Goal: Task Accomplishment & Management: Use online tool/utility

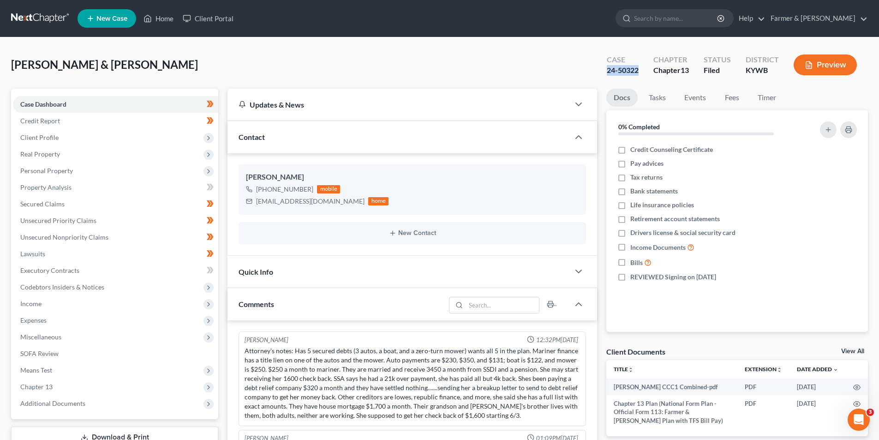
click at [52, 18] on link at bounding box center [40, 18] width 59 height 17
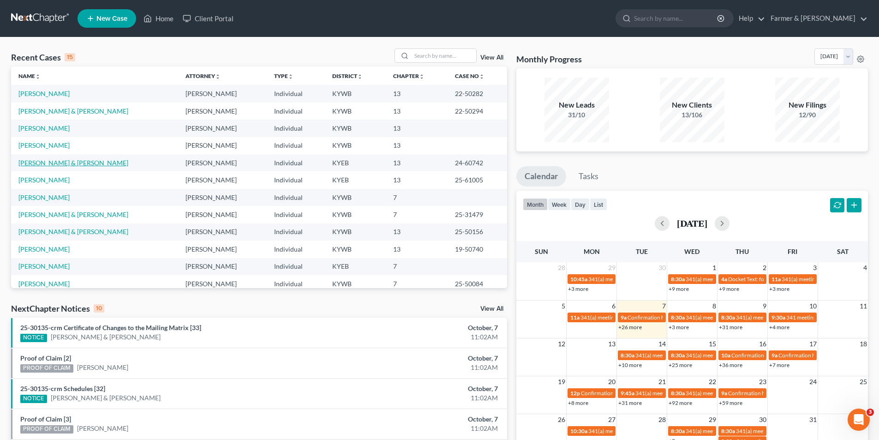
click at [60, 163] on link "[PERSON_NAME] & [PERSON_NAME]" at bounding box center [73, 163] width 110 height 8
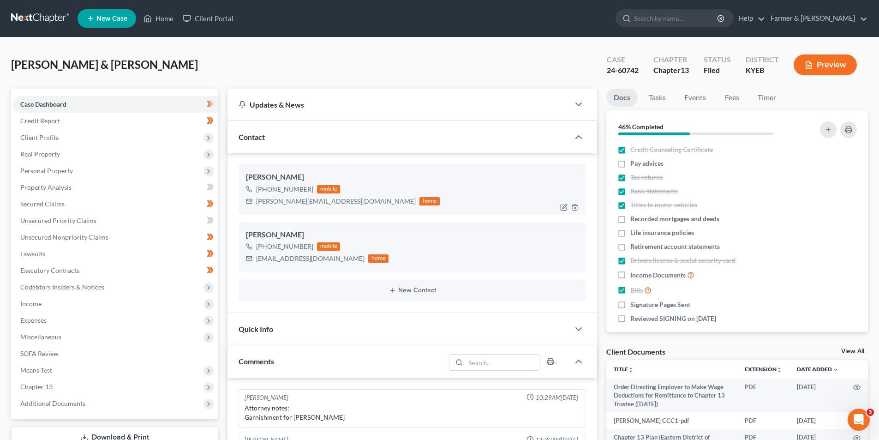
scroll to position [32, 0]
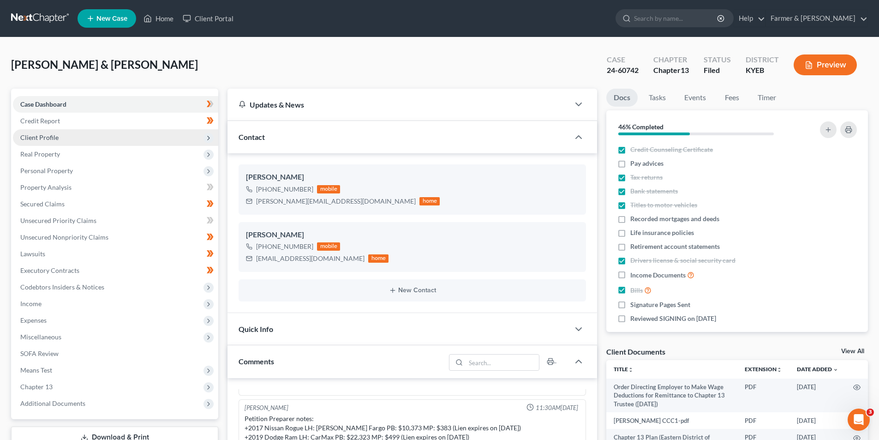
click at [50, 137] on span "Client Profile" at bounding box center [39, 137] width 38 height 8
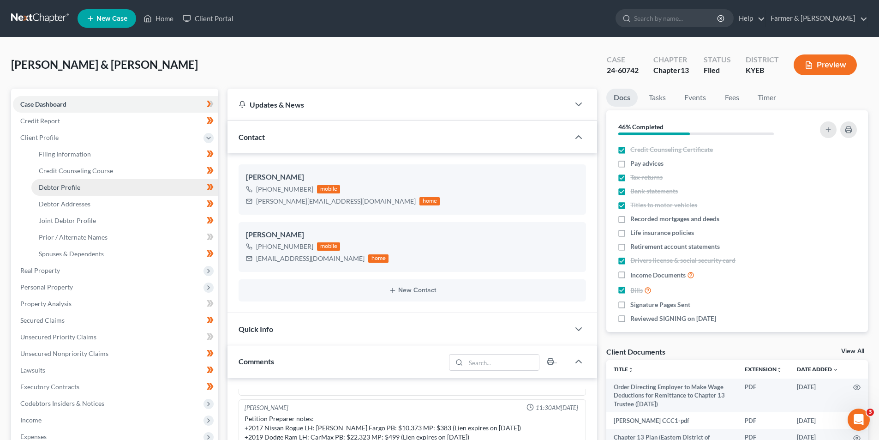
click at [78, 189] on span "Debtor Profile" at bounding box center [60, 187] width 42 height 8
select select "1"
select select "3"
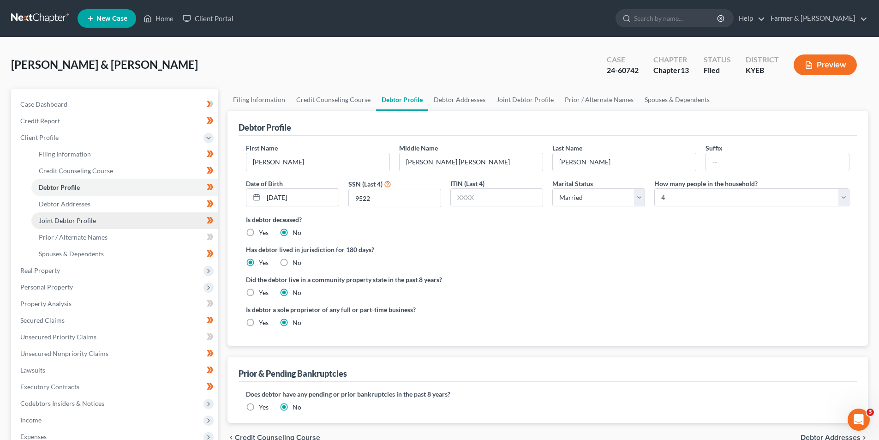
click at [89, 220] on span "Joint Debtor Profile" at bounding box center [67, 220] width 57 height 8
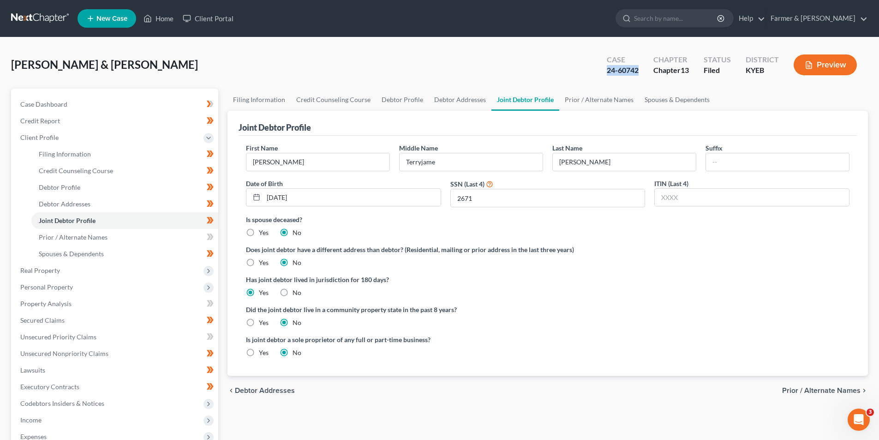
copy div "24-60742"
drag, startPoint x: 642, startPoint y: 71, endPoint x: 604, endPoint y: 69, distance: 37.9
click at [604, 69] on div "Case 24-60742" at bounding box center [622, 65] width 47 height 27
click at [246, 100] on link "Filing Information" at bounding box center [258, 100] width 63 height 22
select select "1"
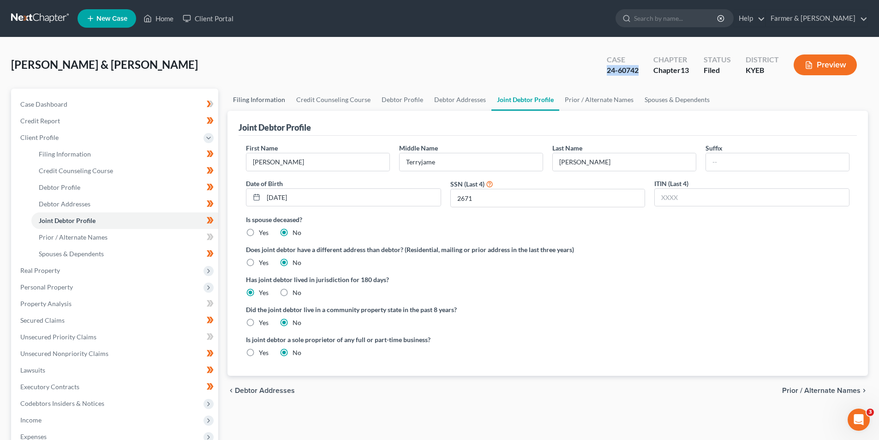
select select "1"
select select "3"
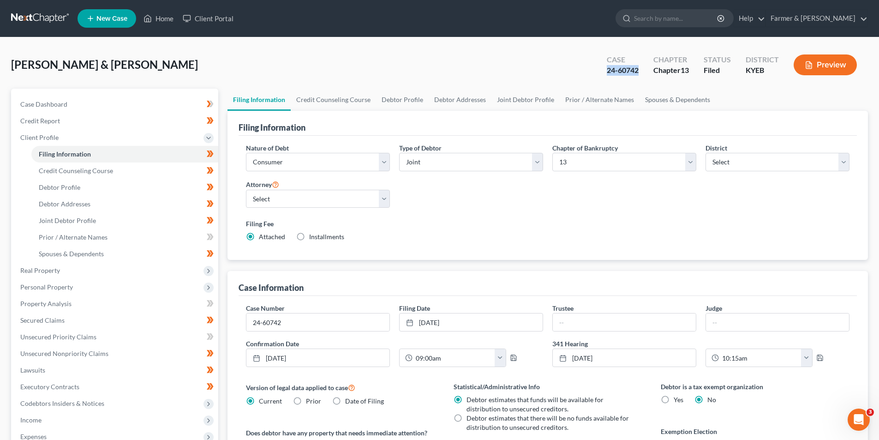
click at [54, 14] on link at bounding box center [40, 18] width 59 height 17
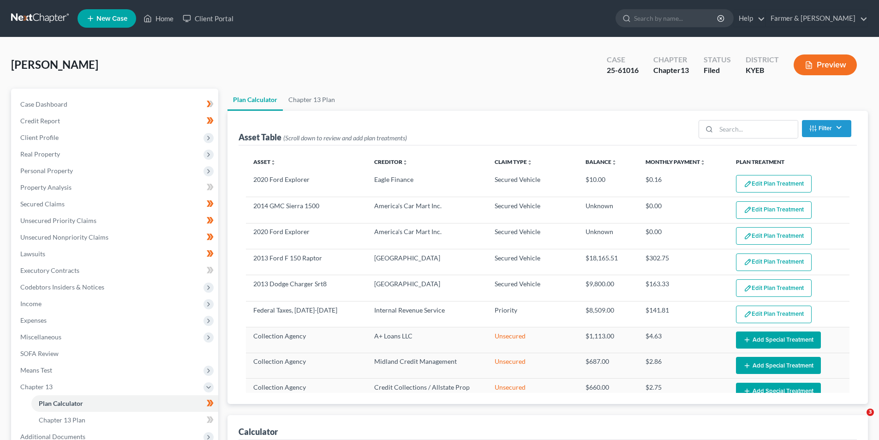
select select "59"
click at [44, 22] on link at bounding box center [40, 18] width 59 height 17
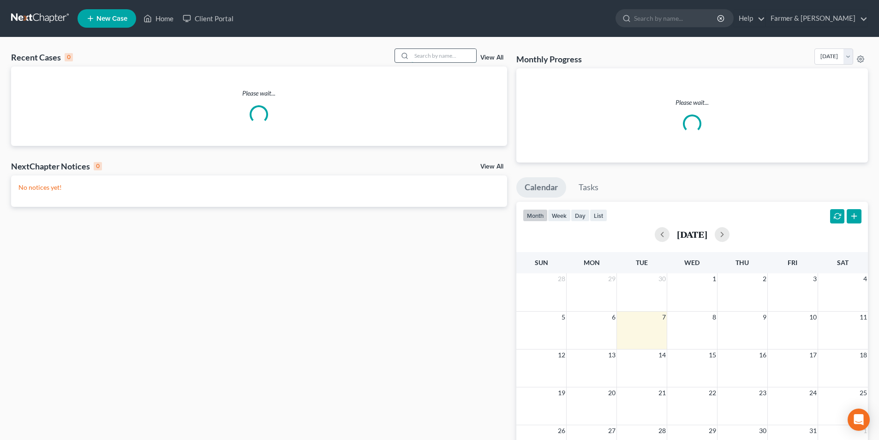
click at [436, 56] on input "search" at bounding box center [444, 55] width 65 height 13
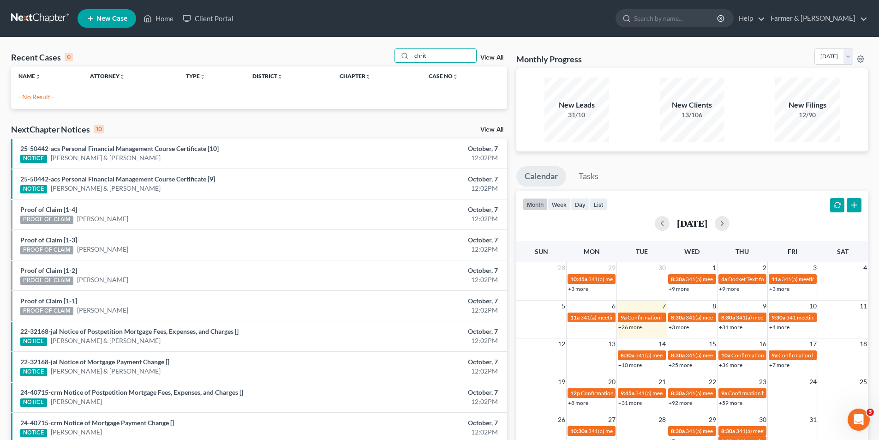
type input "chrit"
click at [37, 13] on link at bounding box center [40, 18] width 59 height 17
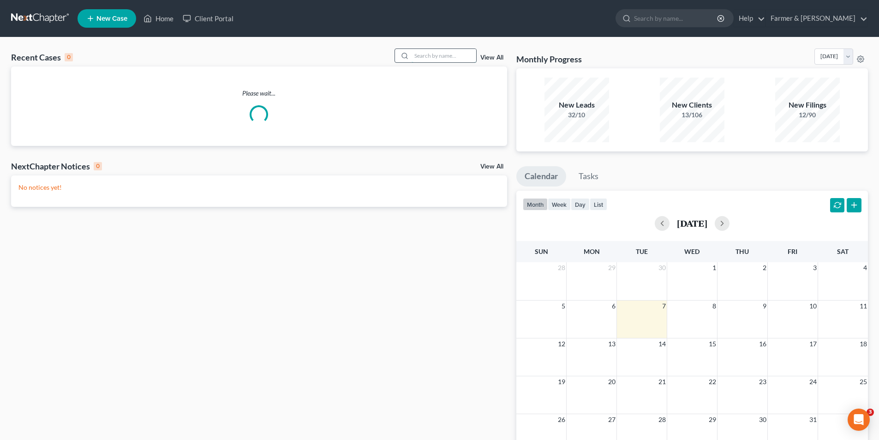
click at [445, 59] on input "search" at bounding box center [444, 55] width 65 height 13
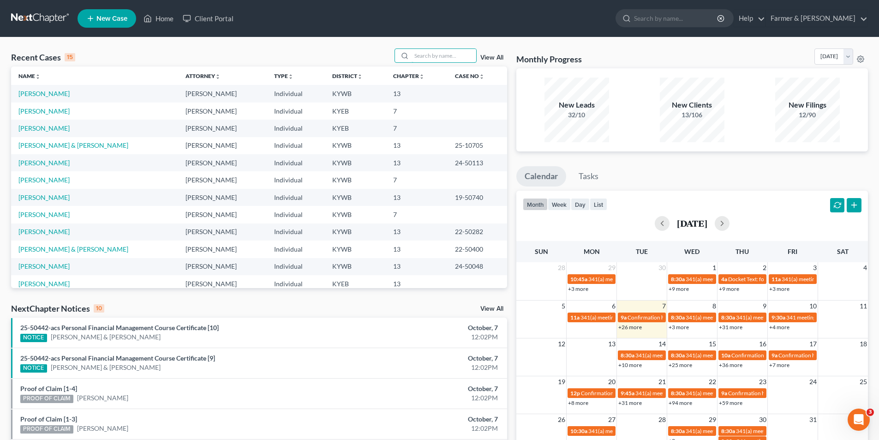
paste input "Donna Sowders"
type input "Donna Sowders"
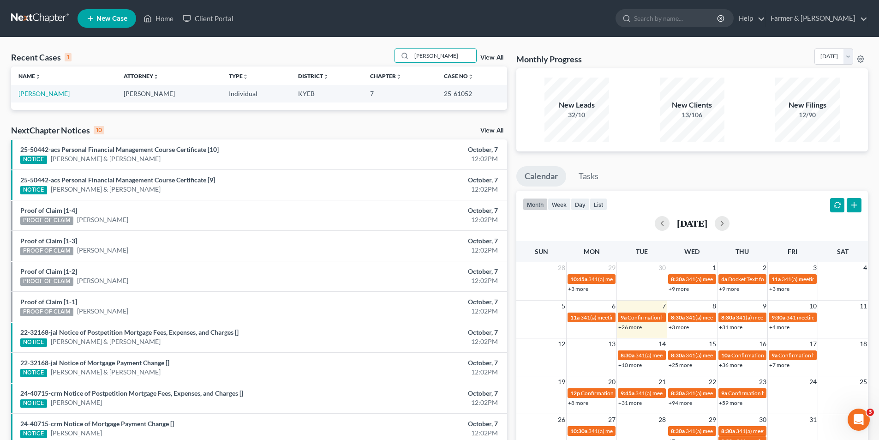
click at [26, 19] on link at bounding box center [40, 18] width 59 height 17
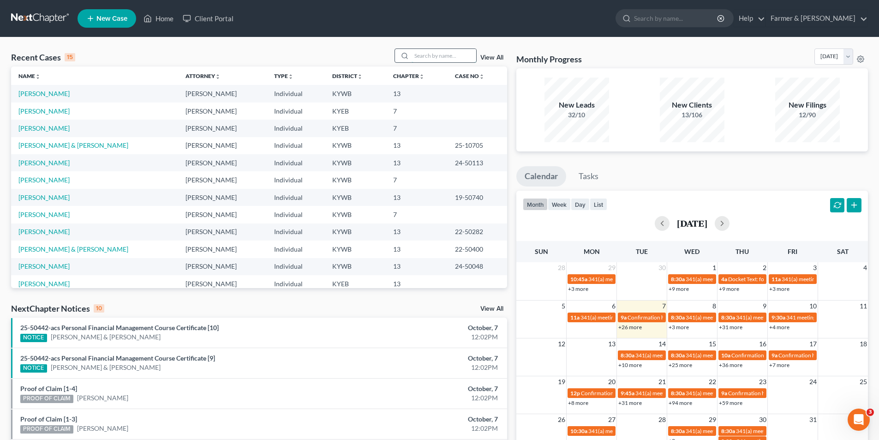
click at [432, 53] on input "search" at bounding box center [444, 55] width 65 height 13
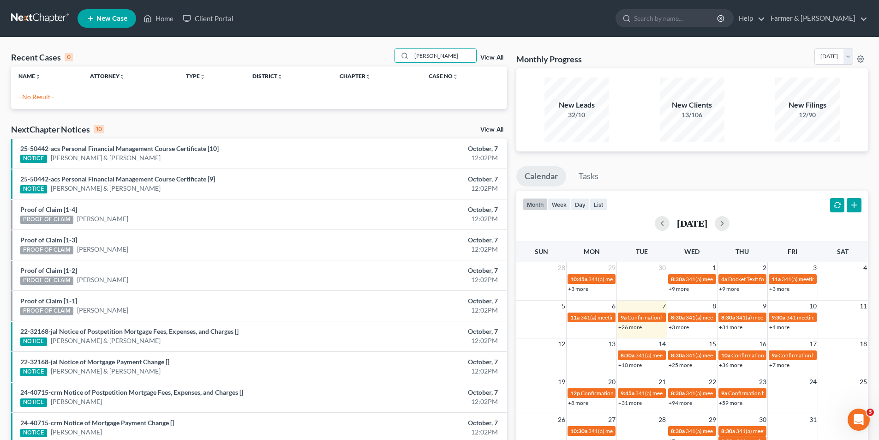
type input "nicholas oliver"
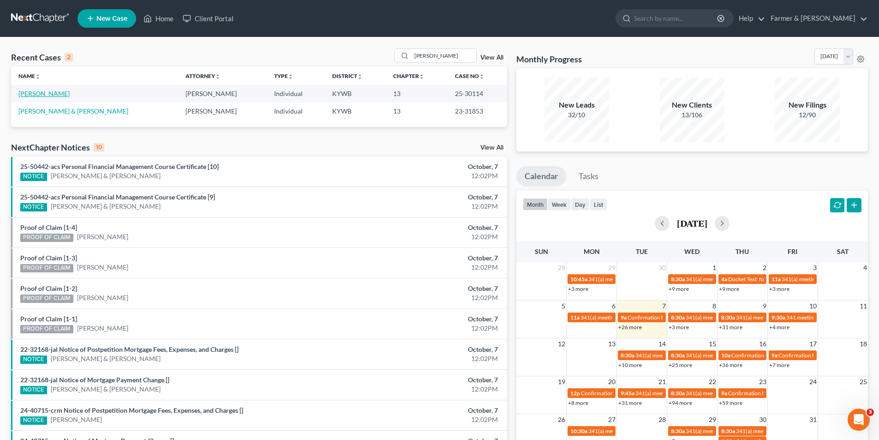
click at [50, 90] on link "[PERSON_NAME]" at bounding box center [43, 94] width 51 height 8
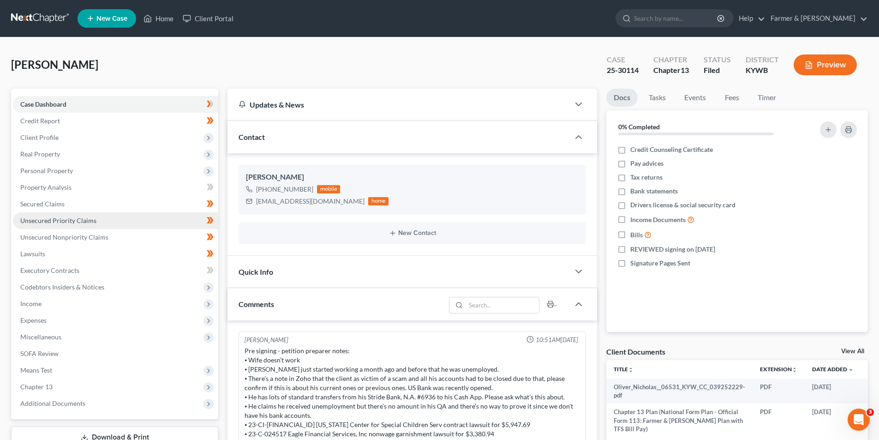
scroll to position [128, 0]
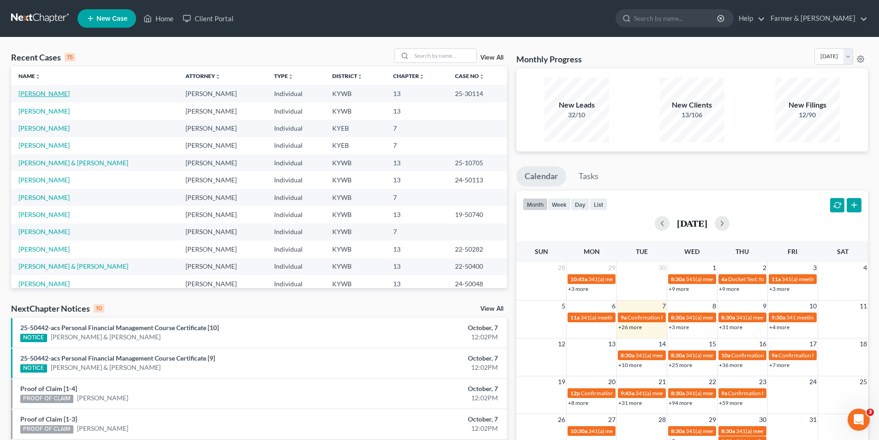
click at [54, 95] on link "[PERSON_NAME]" at bounding box center [43, 94] width 51 height 8
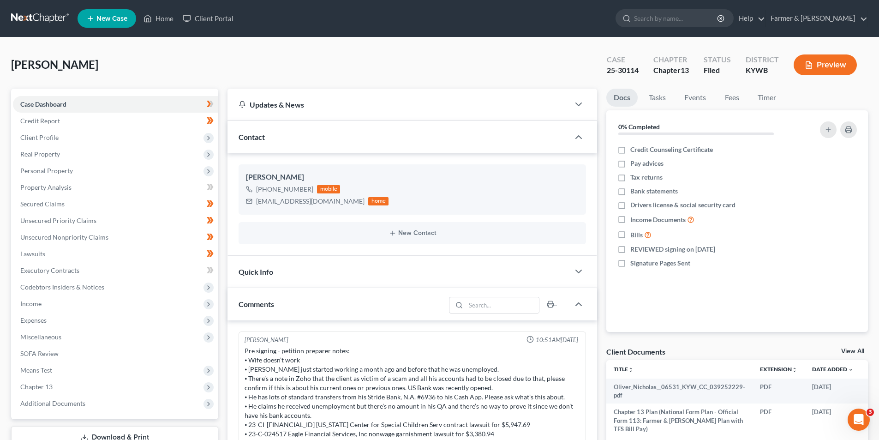
scroll to position [128, 0]
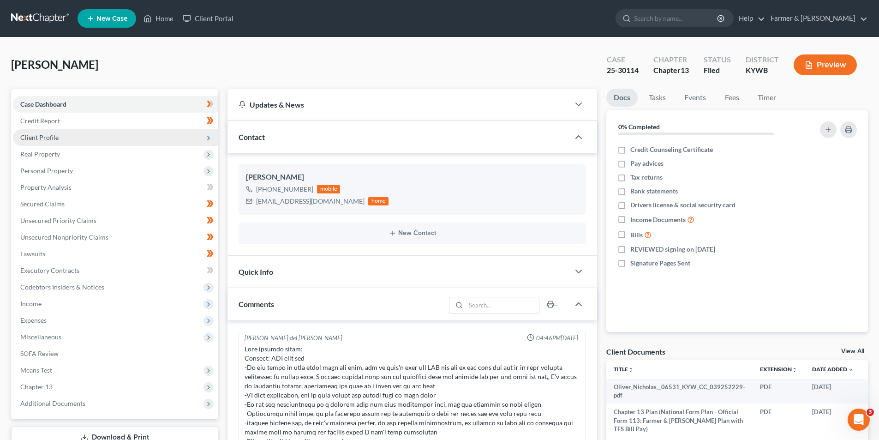
click at [39, 142] on span "Client Profile" at bounding box center [115, 137] width 205 height 17
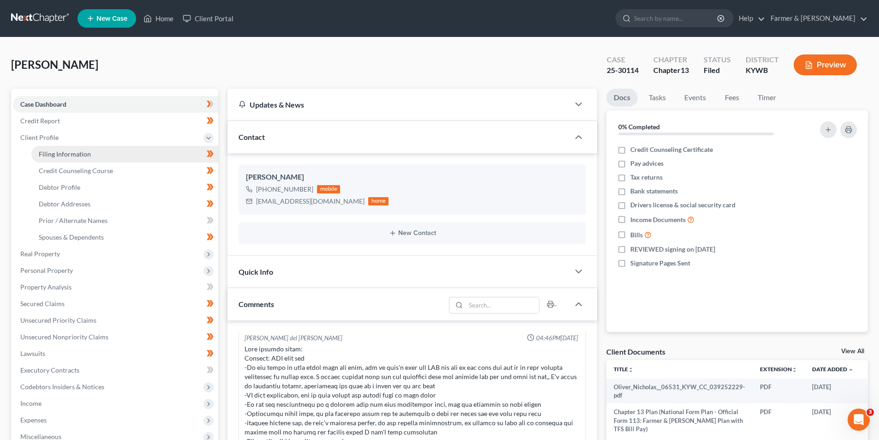
click at [49, 153] on span "Filing Information" at bounding box center [65, 154] width 52 height 8
select select "1"
select select "0"
select select "3"
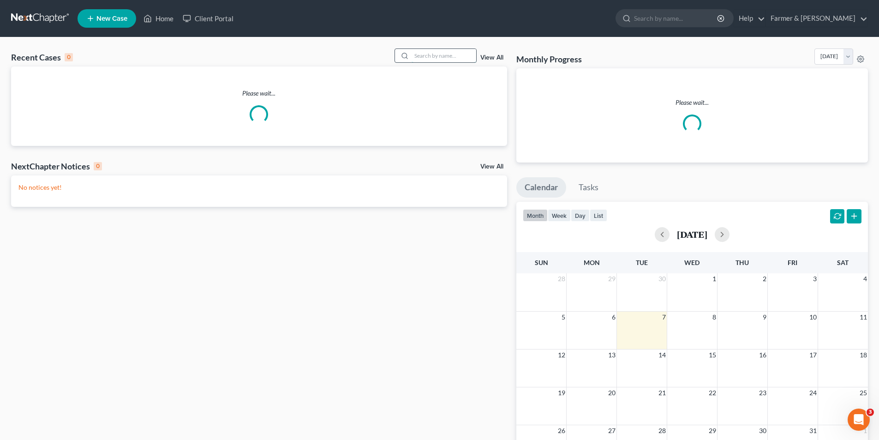
click at [430, 54] on input "search" at bounding box center [444, 55] width 65 height 13
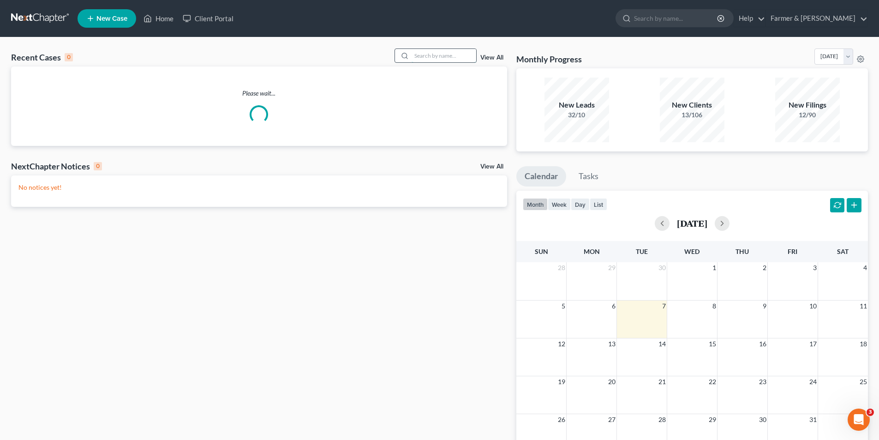
paste input "25-70421"
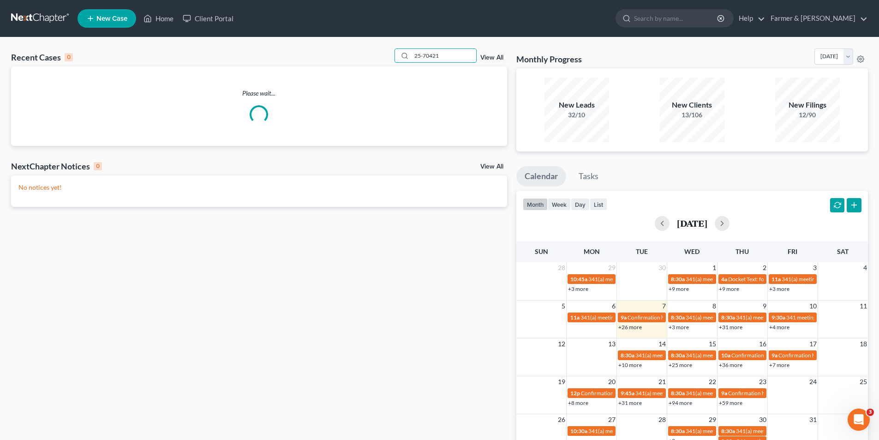
type input "25-70421"
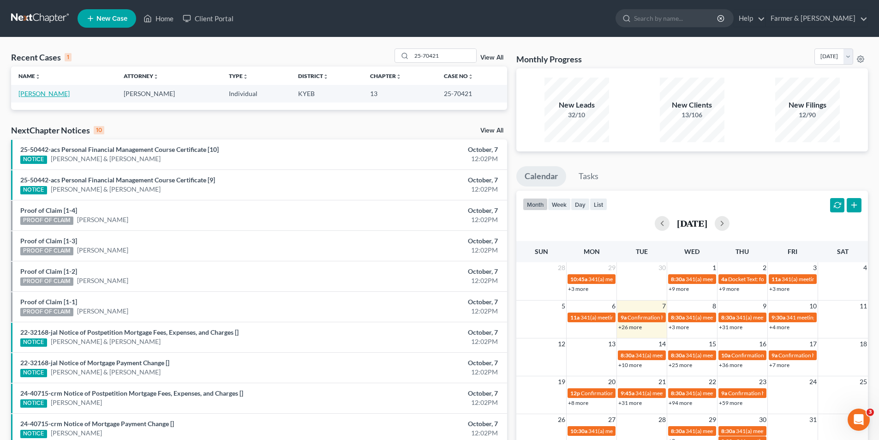
click at [48, 92] on link "[PERSON_NAME]" at bounding box center [43, 94] width 51 height 8
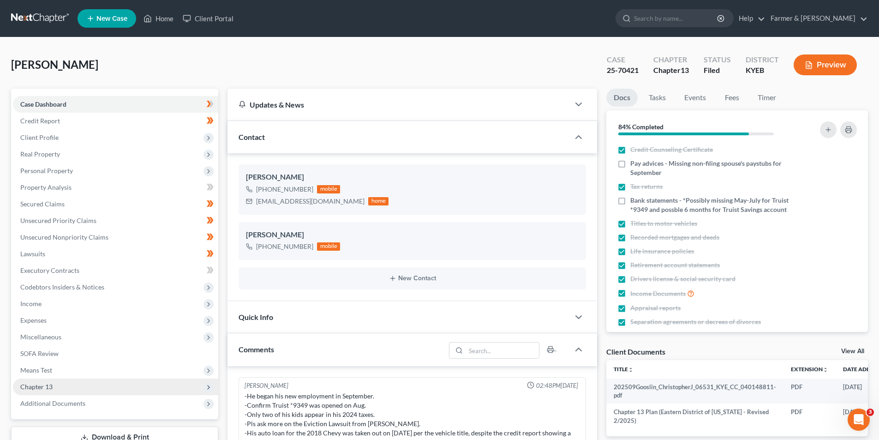
click at [120, 383] on span "Chapter 13" at bounding box center [115, 386] width 205 height 17
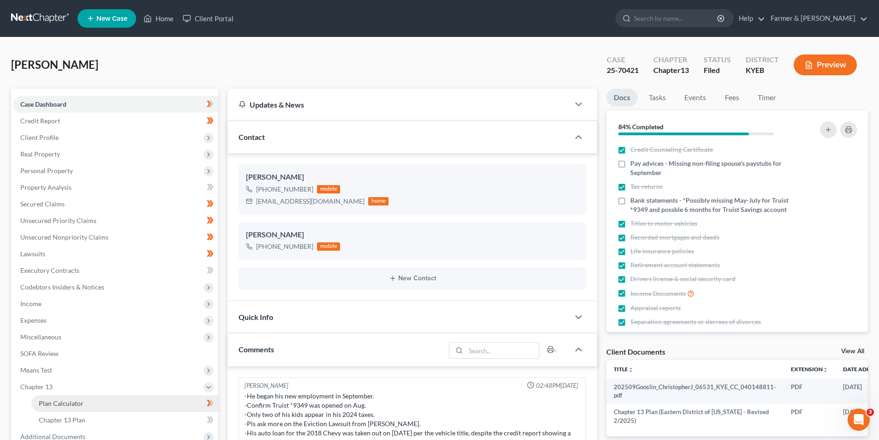
click at [98, 404] on link "Plan Calculator" at bounding box center [124, 403] width 187 height 17
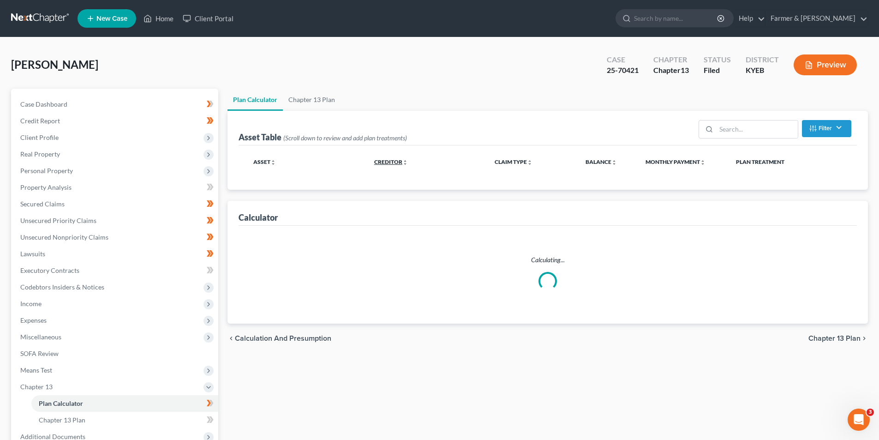
select select "59"
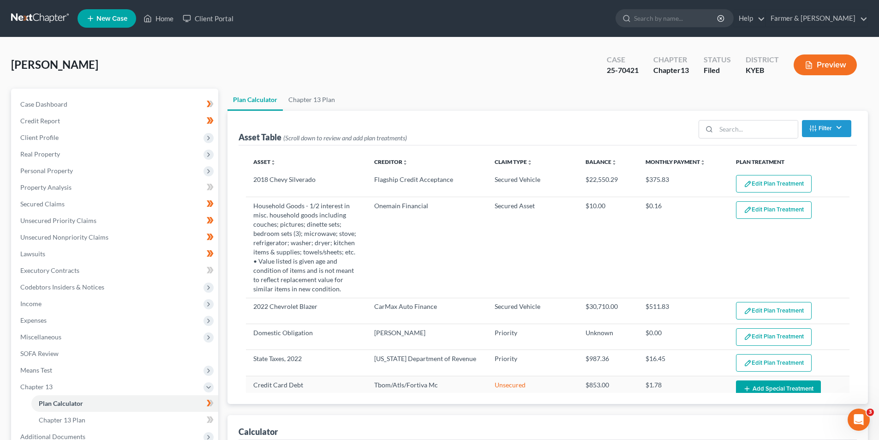
select select "59"
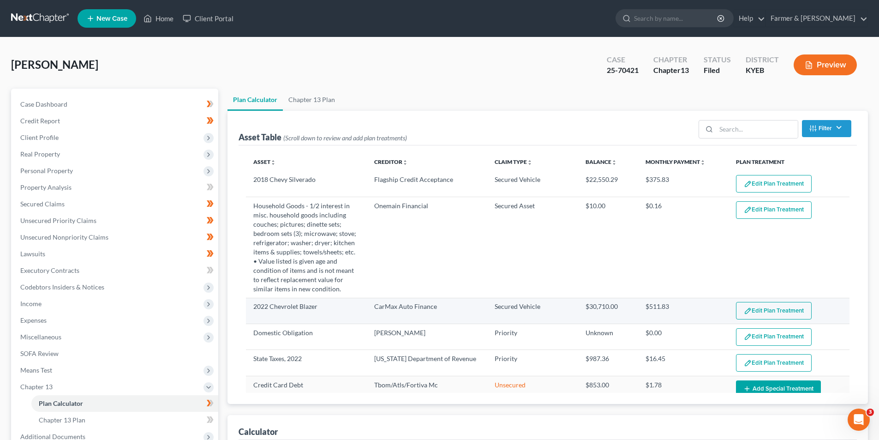
click at [761, 316] on button "Edit Plan Treatment" at bounding box center [774, 311] width 76 height 18
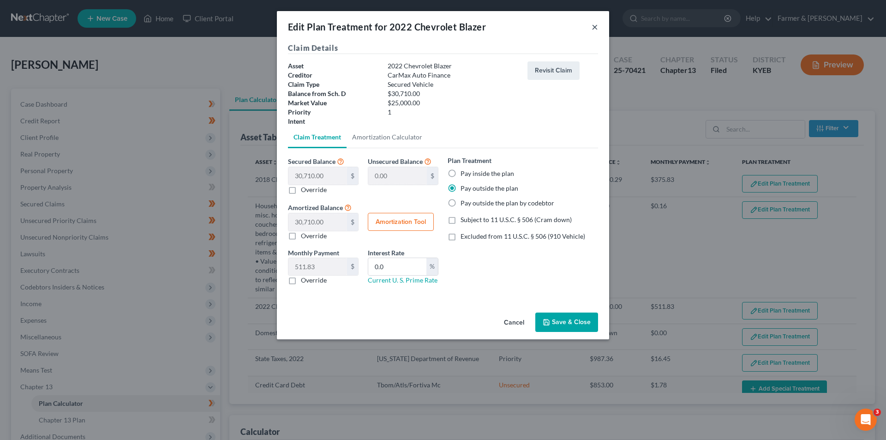
click at [592, 27] on button "×" at bounding box center [594, 26] width 6 height 11
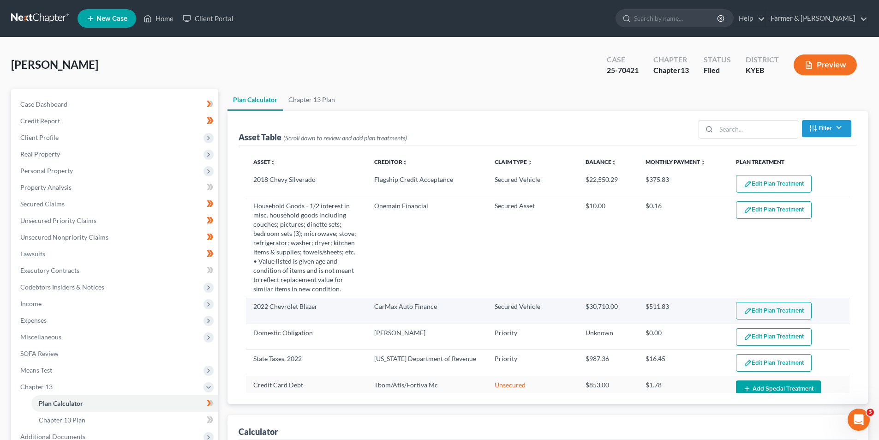
click at [762, 310] on button "Edit Plan Treatment" at bounding box center [774, 311] width 76 height 18
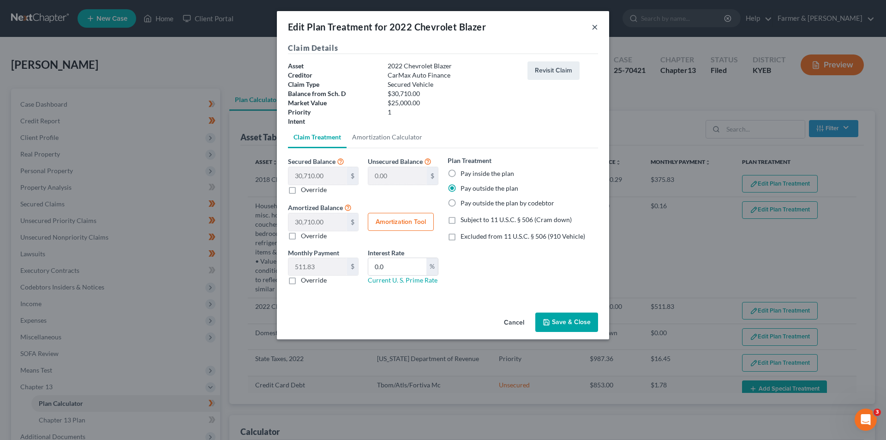
click at [595, 29] on button "×" at bounding box center [594, 26] width 6 height 11
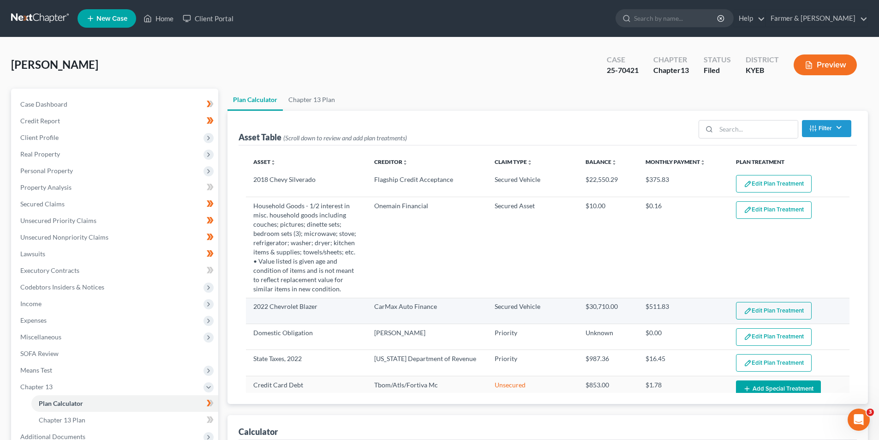
click at [747, 311] on button "Edit Plan Treatment" at bounding box center [774, 311] width 76 height 18
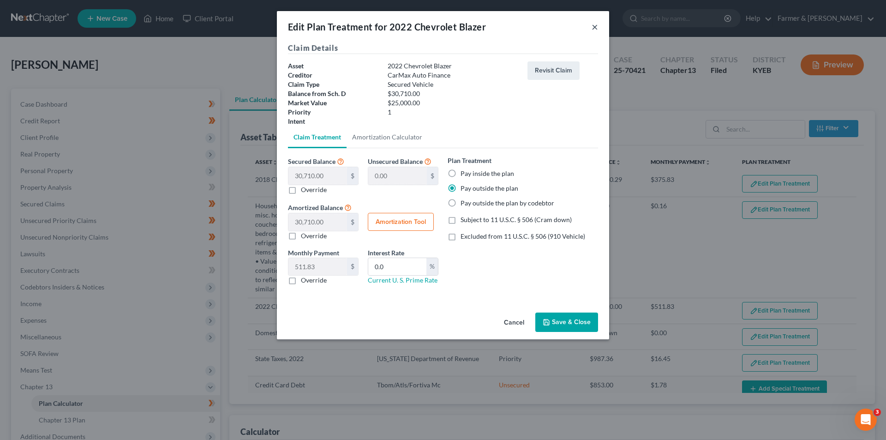
click at [593, 29] on button "×" at bounding box center [594, 26] width 6 height 11
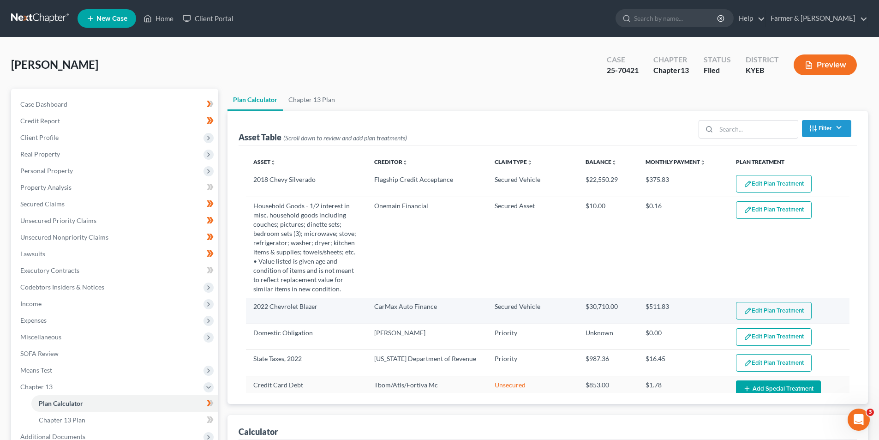
click at [766, 313] on button "Edit Plan Treatment" at bounding box center [774, 311] width 76 height 18
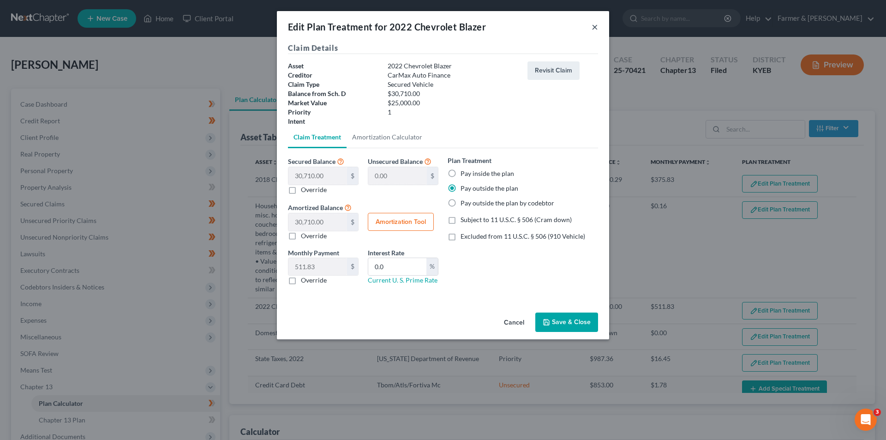
click at [594, 28] on button "×" at bounding box center [594, 26] width 6 height 11
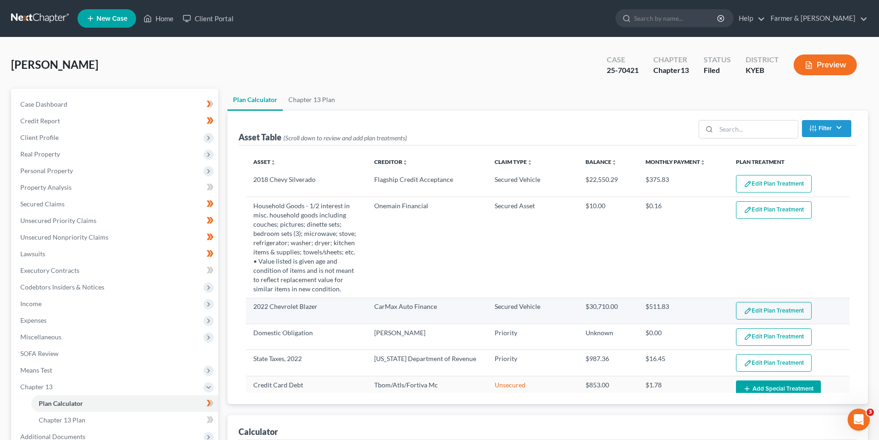
click at [754, 313] on button "Edit Plan Treatment" at bounding box center [774, 311] width 76 height 18
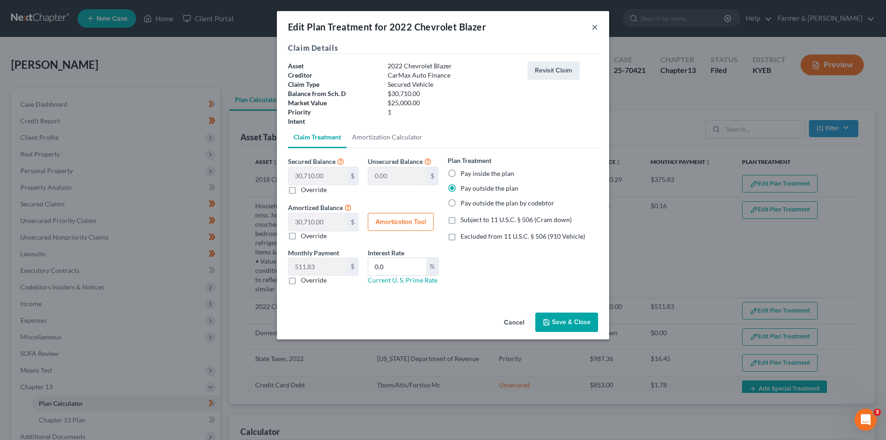
click at [592, 27] on button "×" at bounding box center [594, 26] width 6 height 11
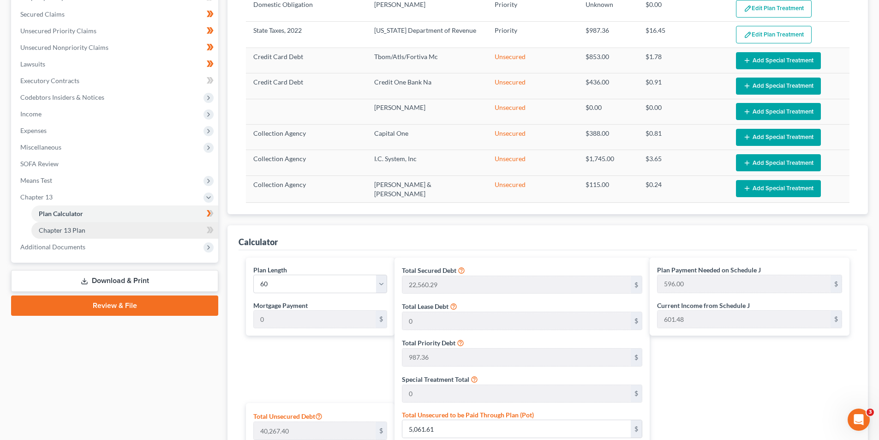
scroll to position [277, 0]
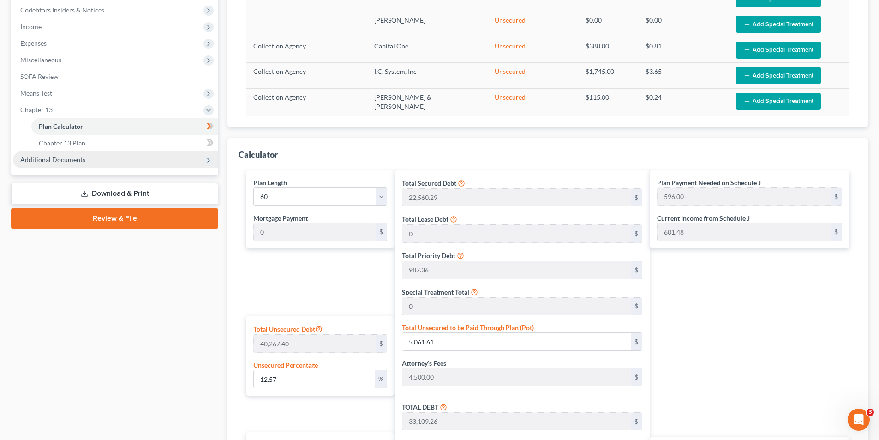
click at [105, 159] on span "Additional Documents" at bounding box center [115, 159] width 205 height 17
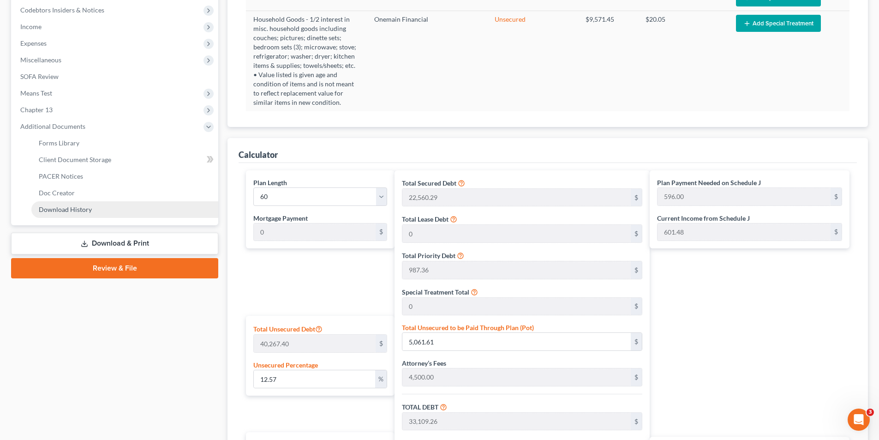
click at [107, 211] on link "Download History" at bounding box center [124, 209] width 187 height 17
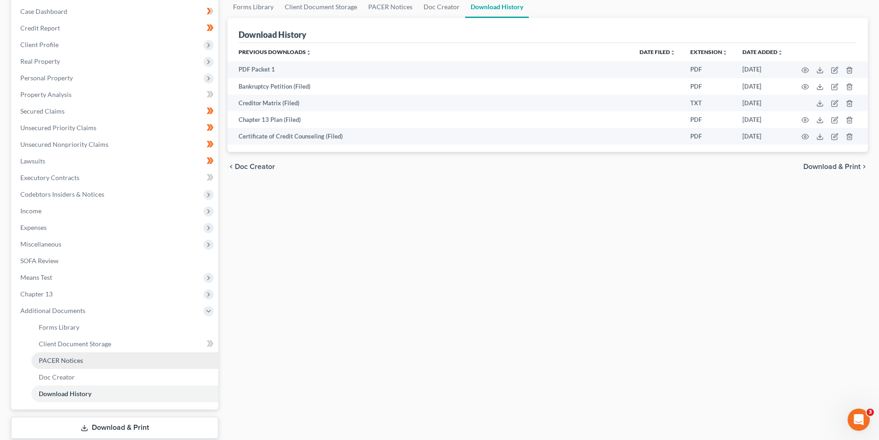
scroll to position [150, 0]
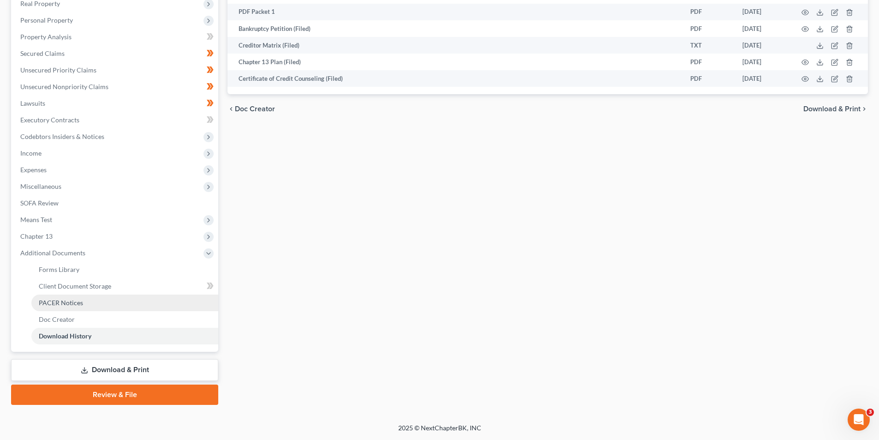
click at [66, 305] on span "PACER Notices" at bounding box center [61, 302] width 44 height 8
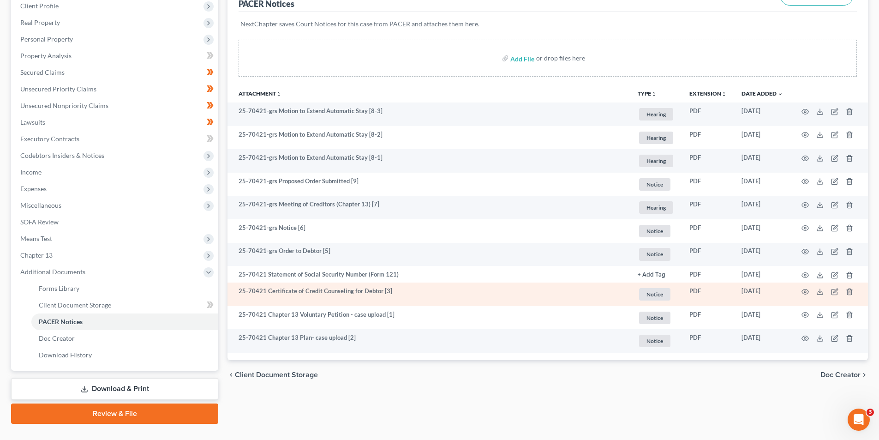
scroll to position [138, 0]
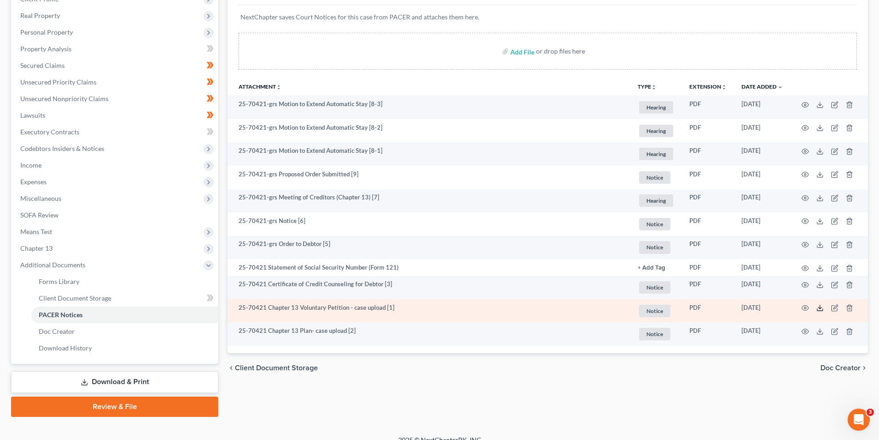
click at [820, 309] on icon at bounding box center [819, 307] width 7 height 7
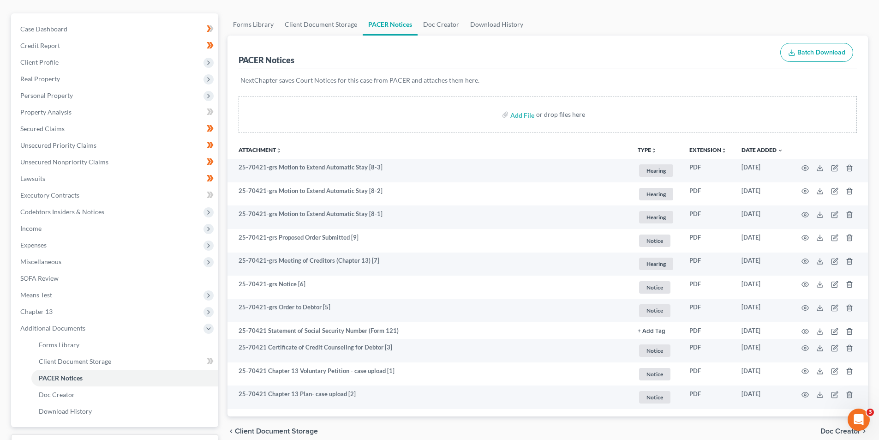
scroll to position [0, 0]
